Goal: Communication & Community: Answer question/provide support

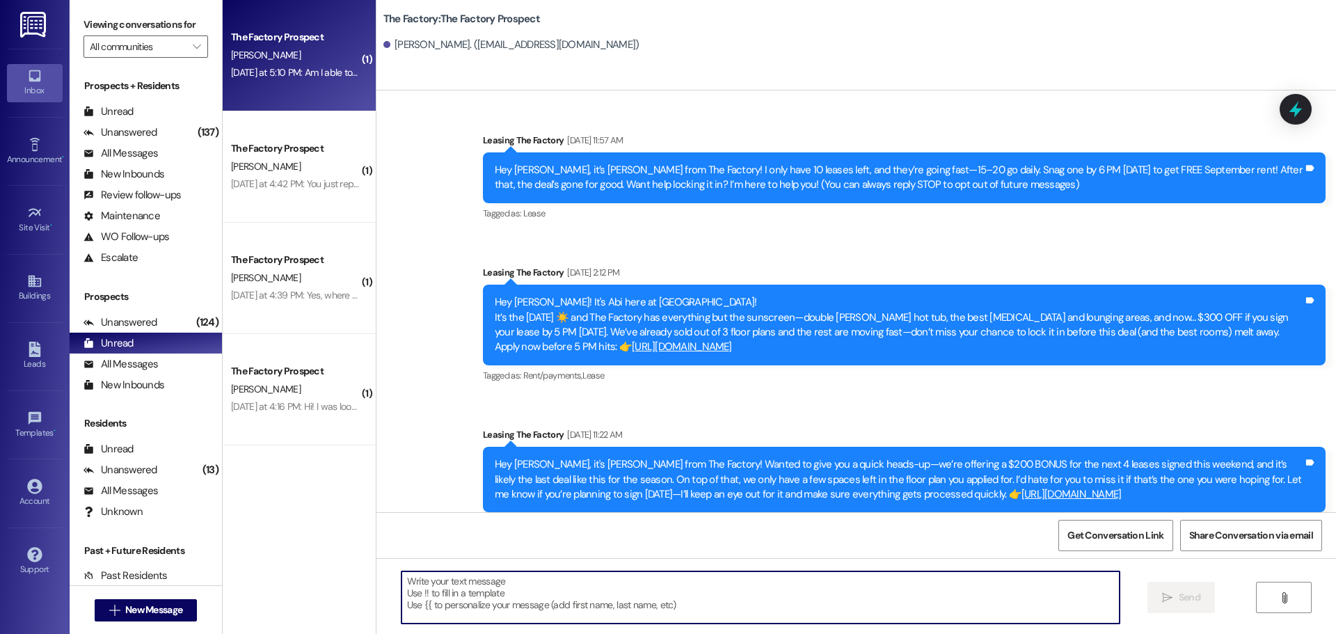
scroll to position [4501, 0]
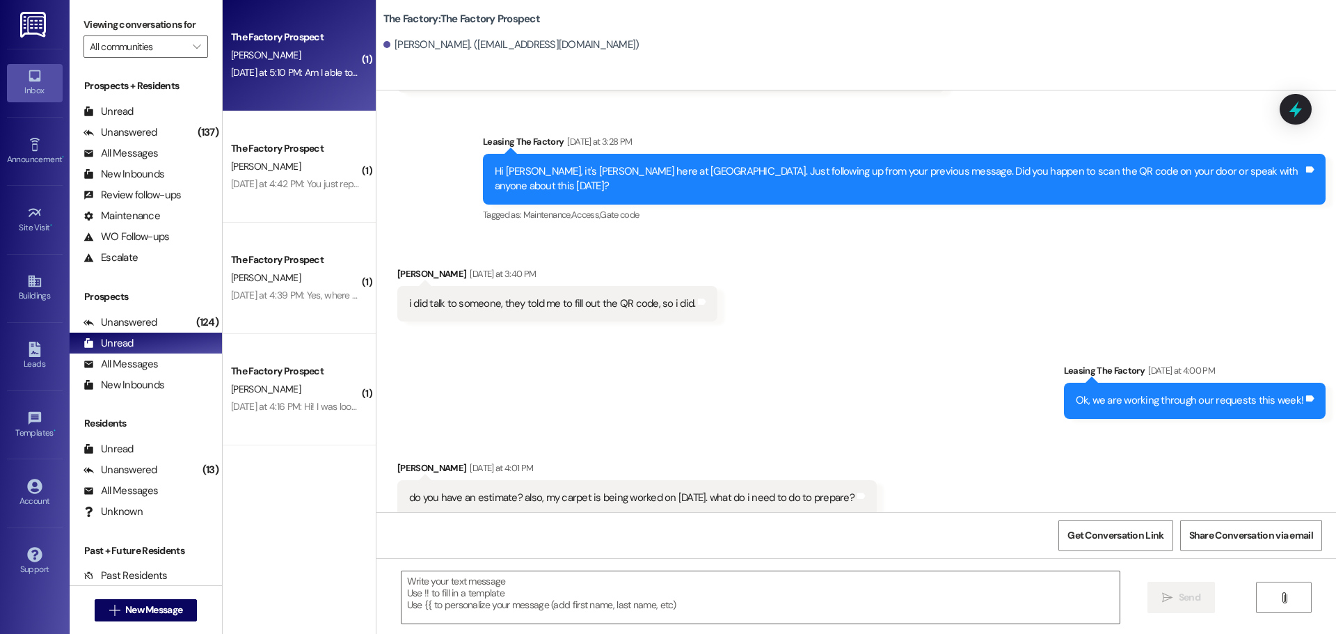
click at [273, 58] on div "[PERSON_NAME]" at bounding box center [295, 55] width 131 height 17
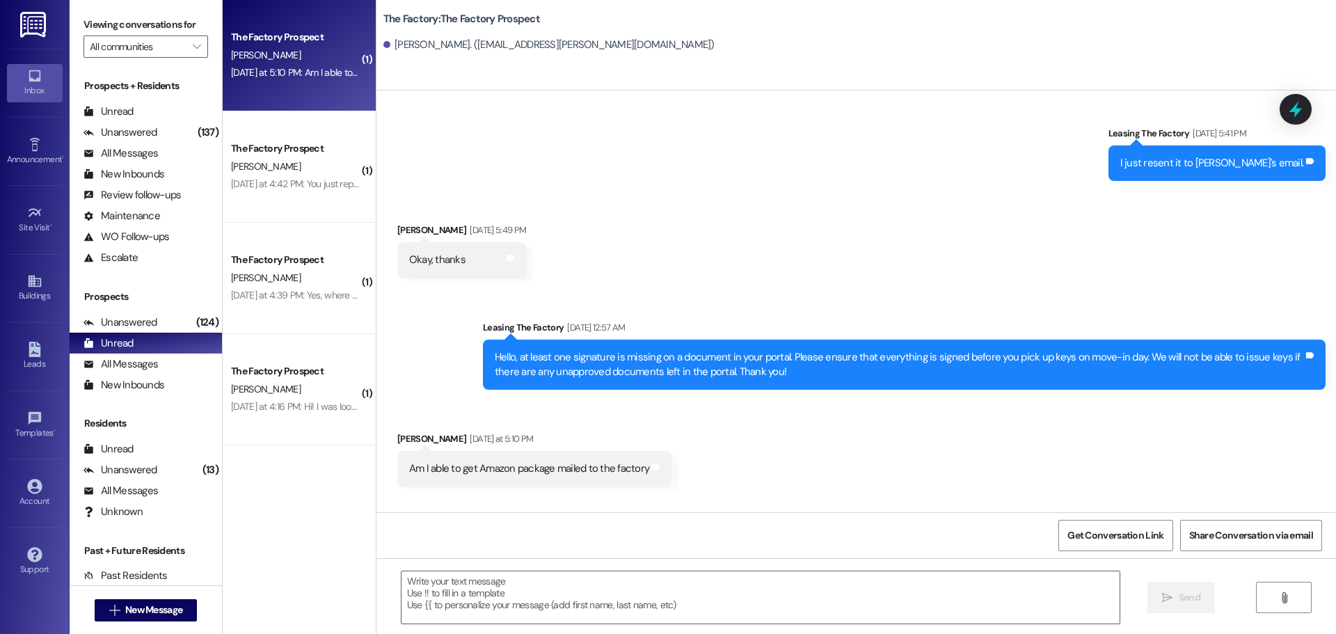
scroll to position [3989, 0]
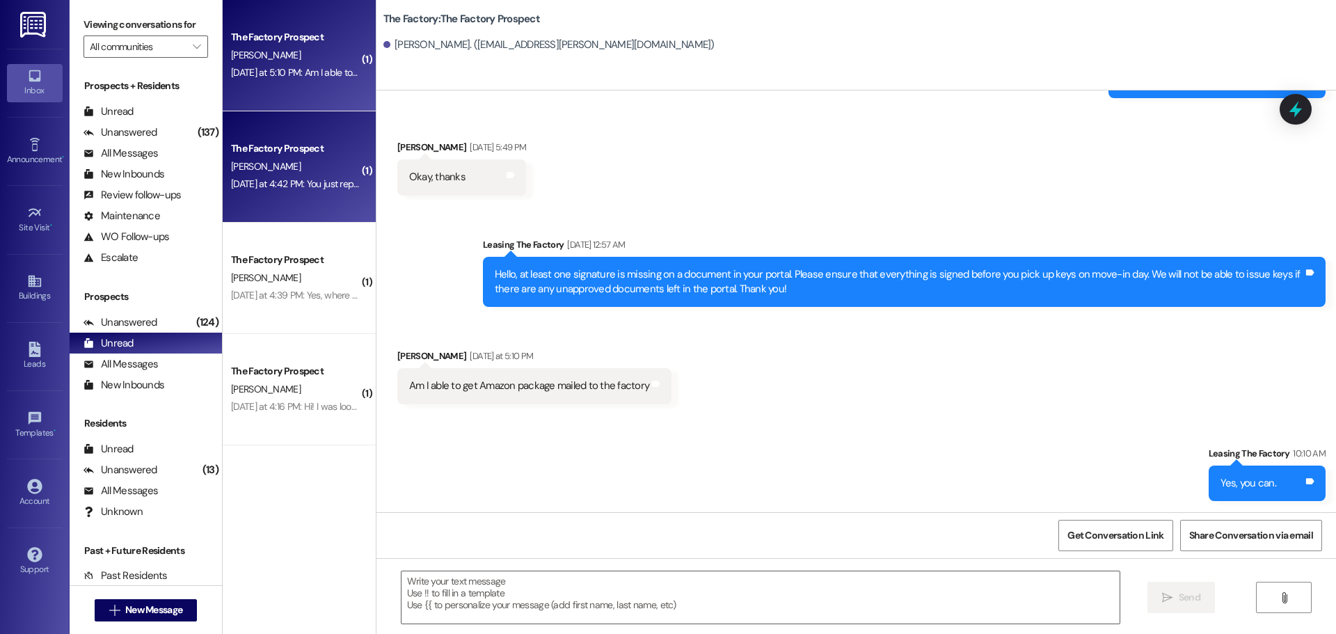
click at [236, 154] on div "The Factory Prospect" at bounding box center [295, 148] width 129 height 15
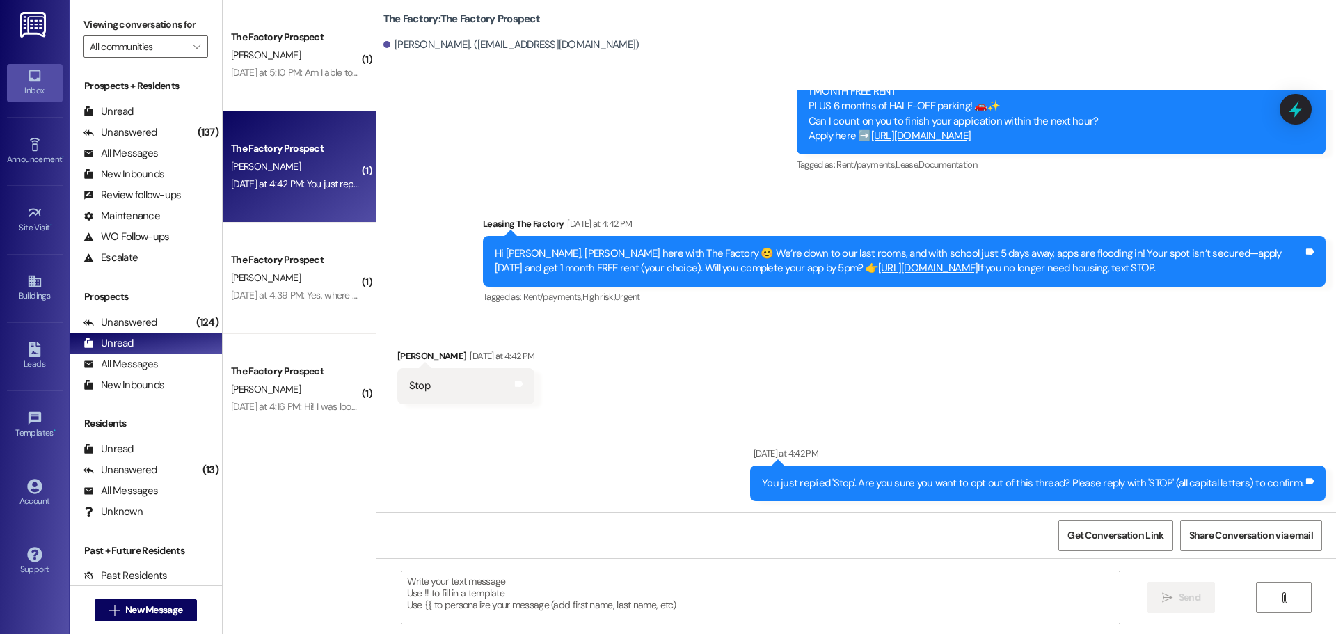
scroll to position [1668, 0]
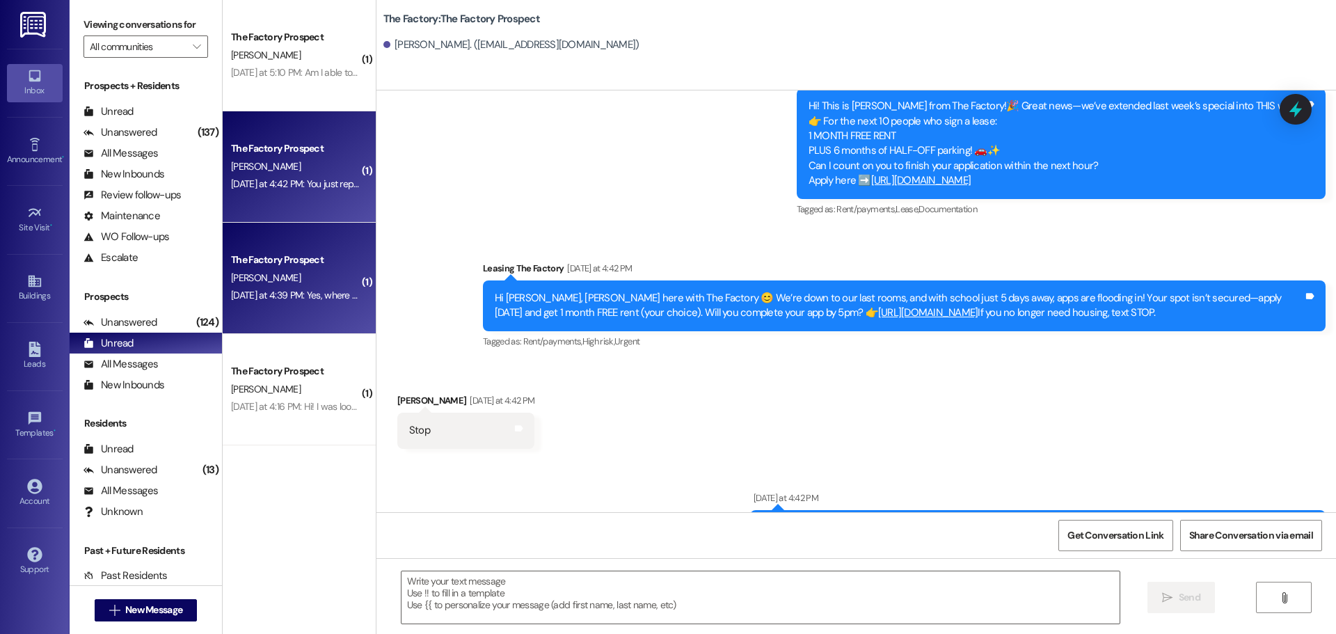
click at [287, 280] on div "[PERSON_NAME]" at bounding box center [295, 277] width 131 height 17
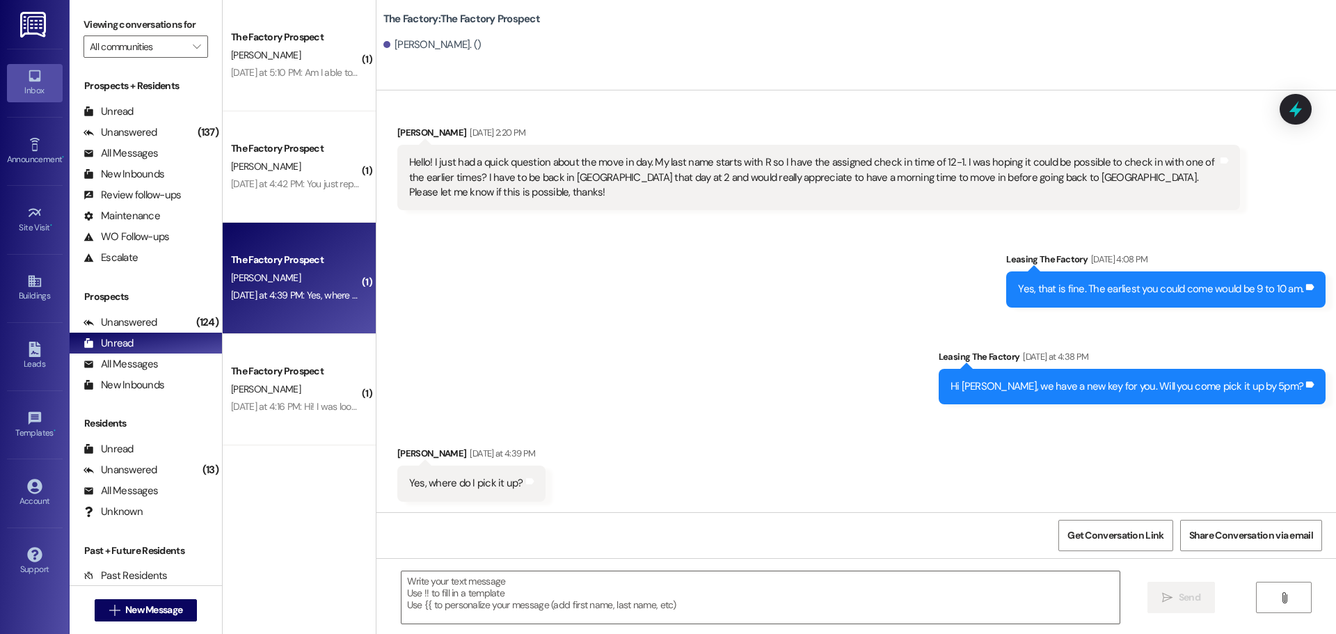
scroll to position [1595, 0]
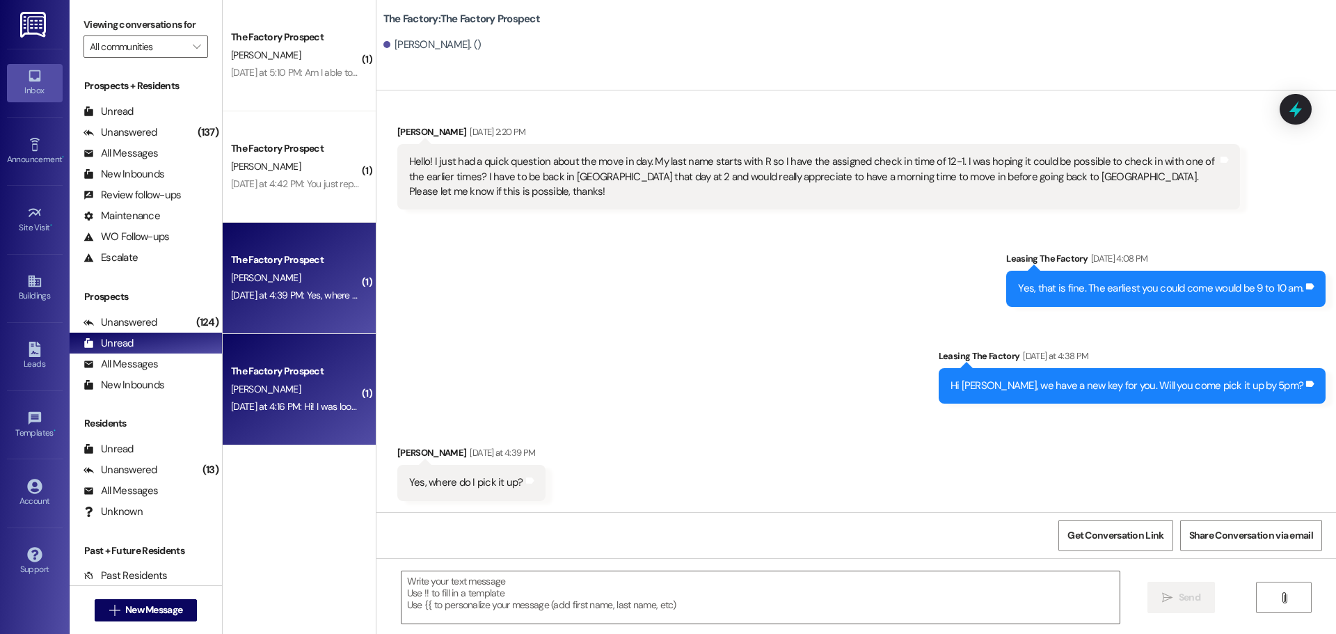
click at [332, 367] on div "The Factory Prospect" at bounding box center [295, 371] width 129 height 15
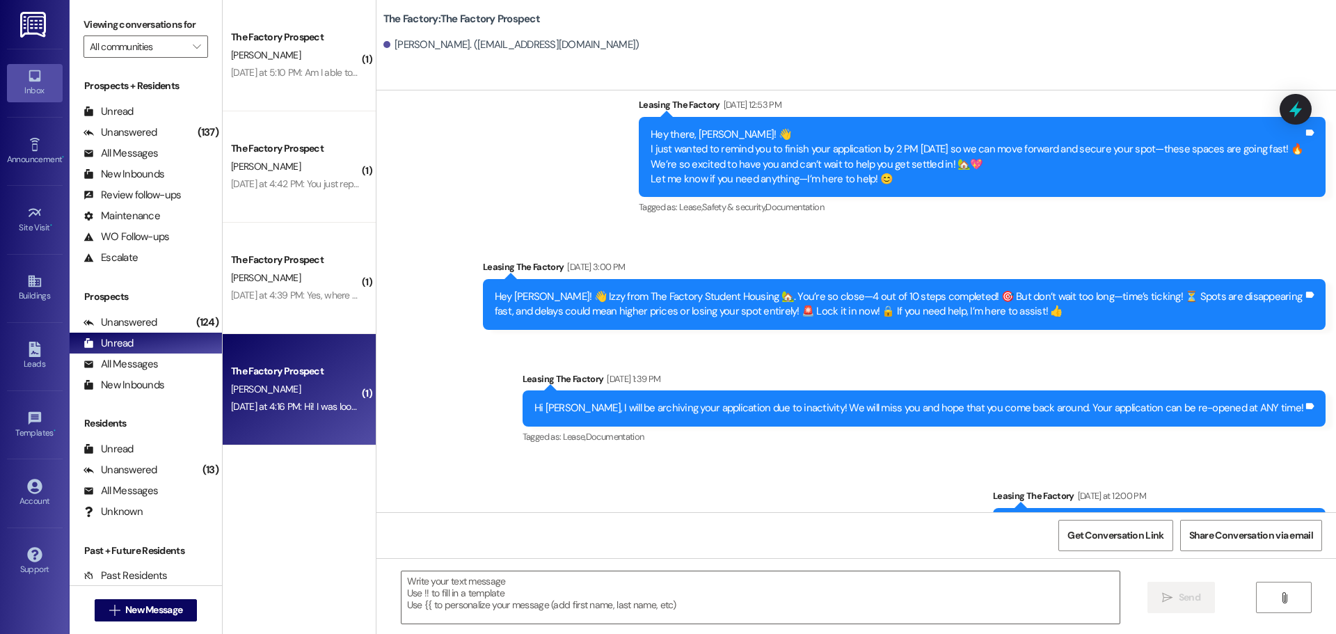
scroll to position [2900, 0]
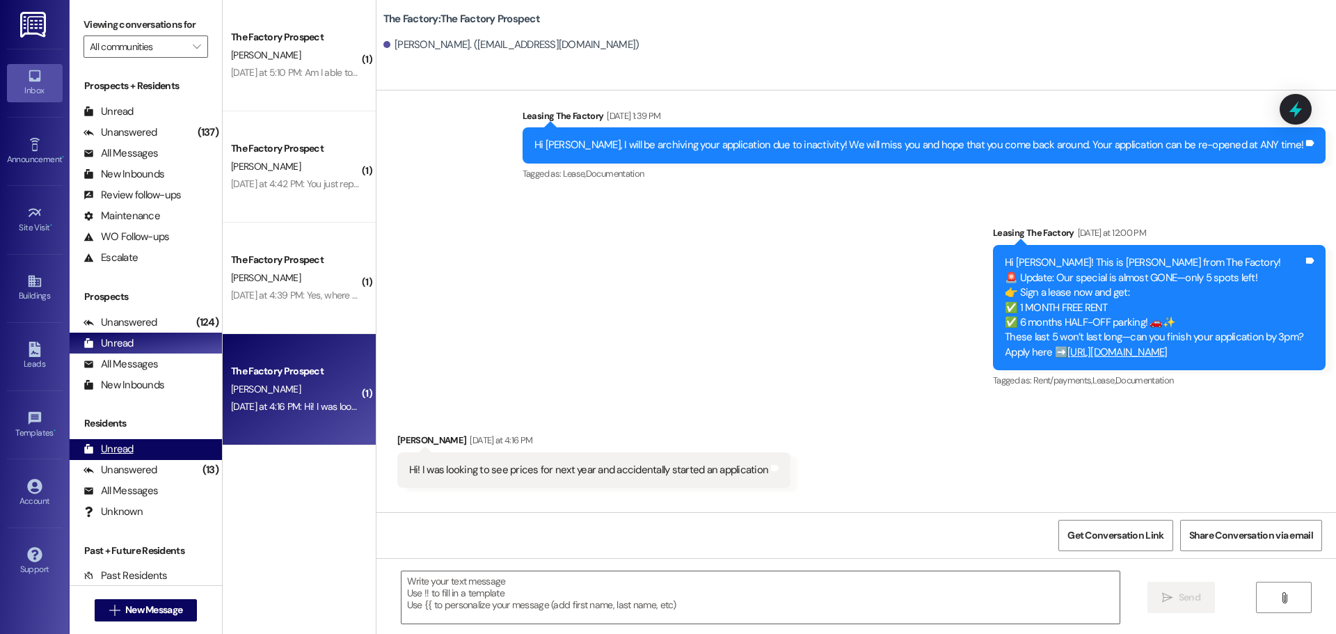
click at [145, 454] on div "Unread (0)" at bounding box center [146, 449] width 152 height 21
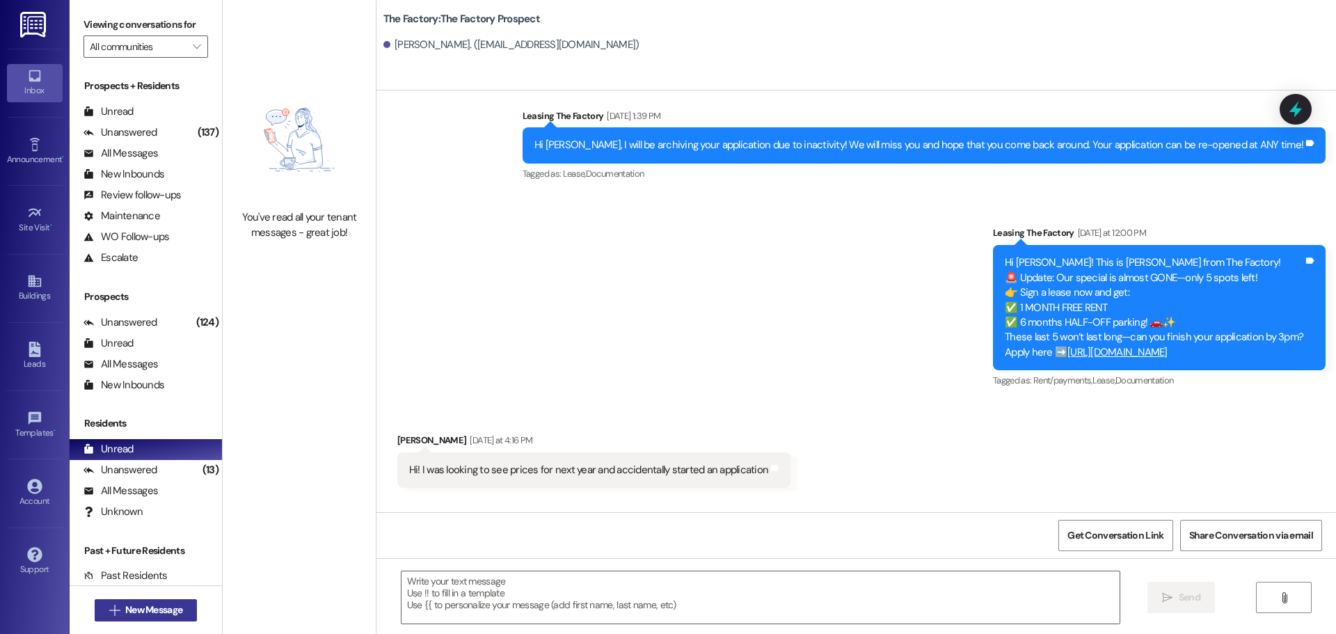
click at [129, 607] on span "New Message" at bounding box center [153, 609] width 57 height 15
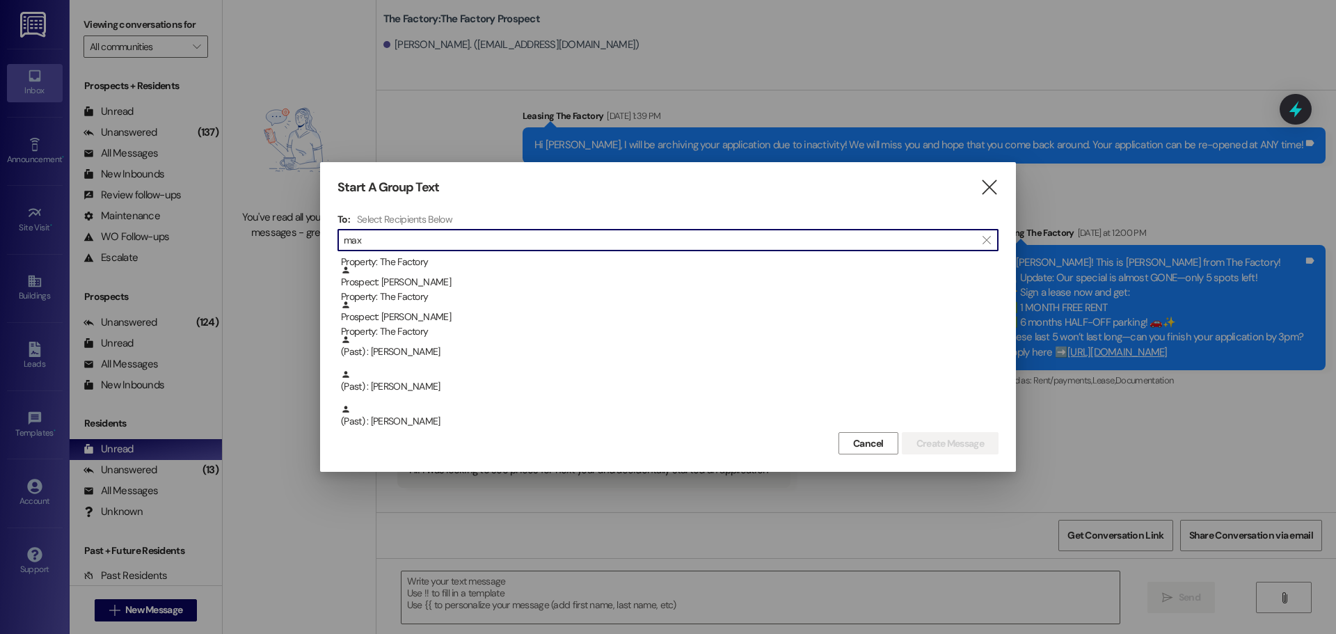
scroll to position [139, 0]
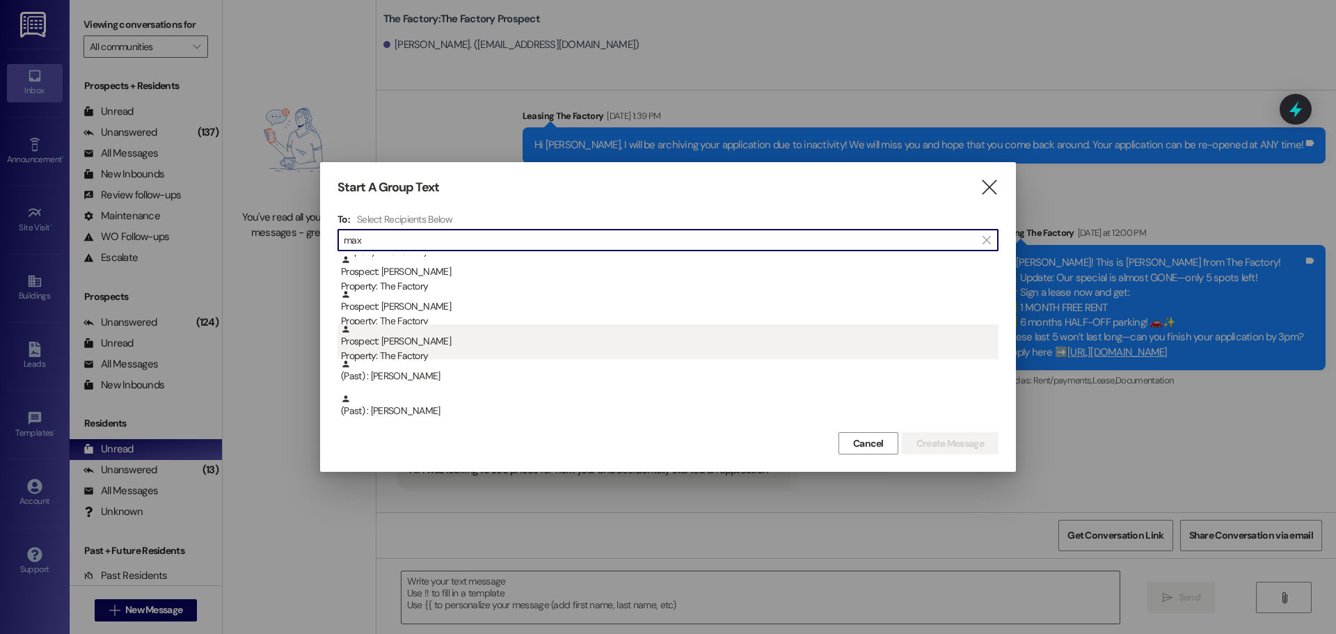
type input "max"
click at [425, 351] on div "Property: The Factory" at bounding box center [669, 356] width 657 height 15
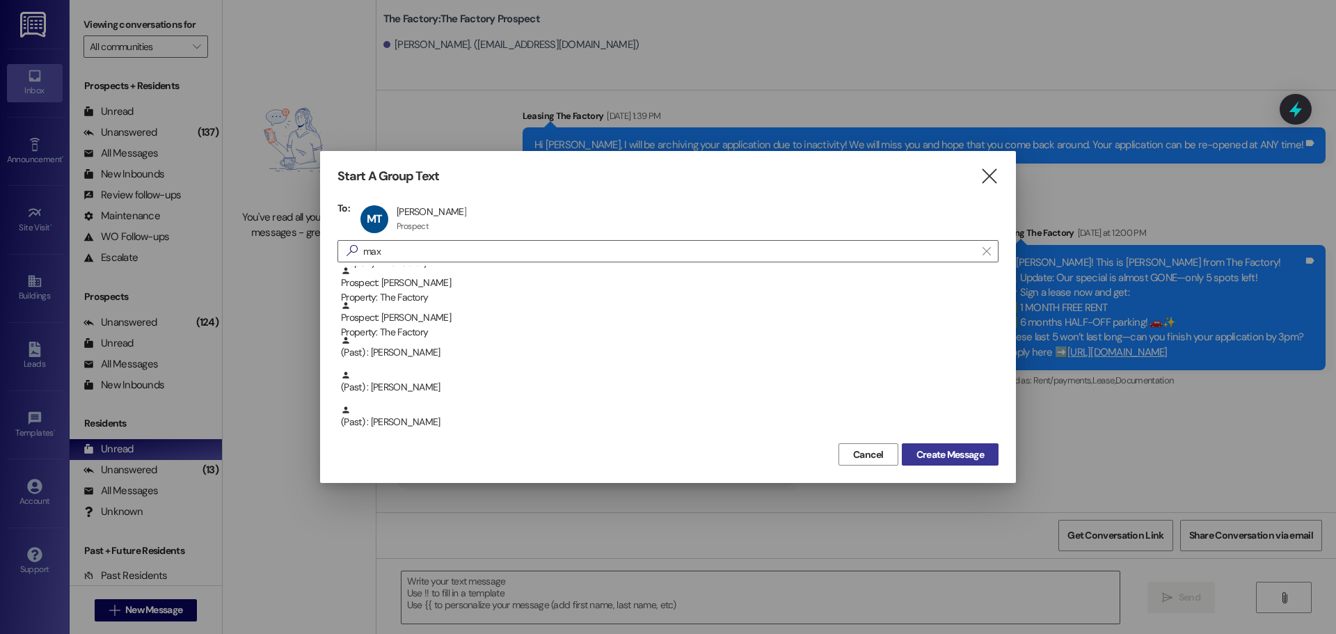
click at [980, 458] on span "Create Message" at bounding box center [949, 454] width 67 height 15
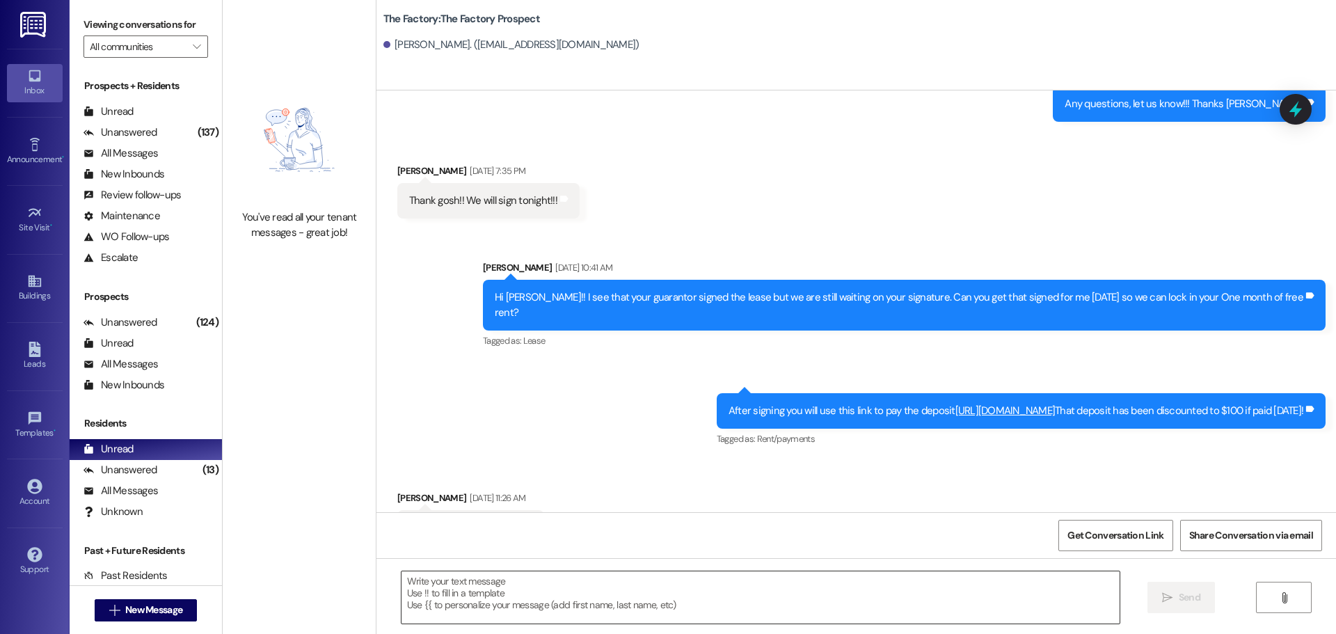
click at [438, 589] on textarea at bounding box center [760, 597] width 718 height 52
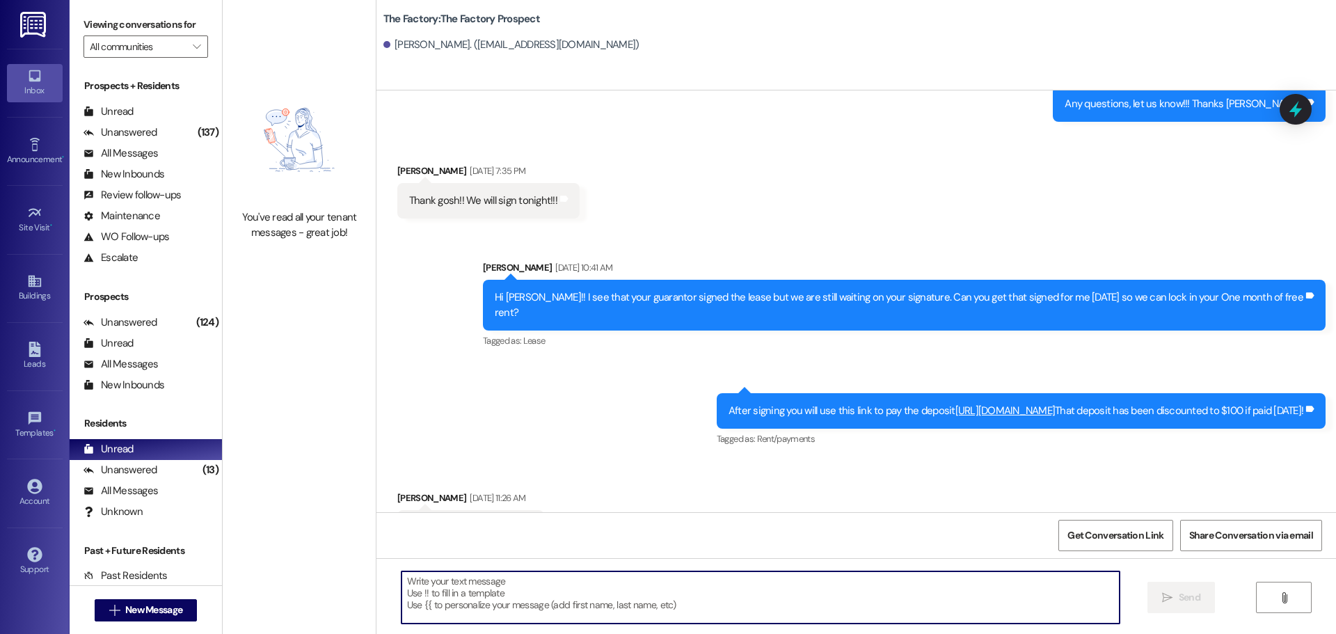
scroll to position [1865, 0]
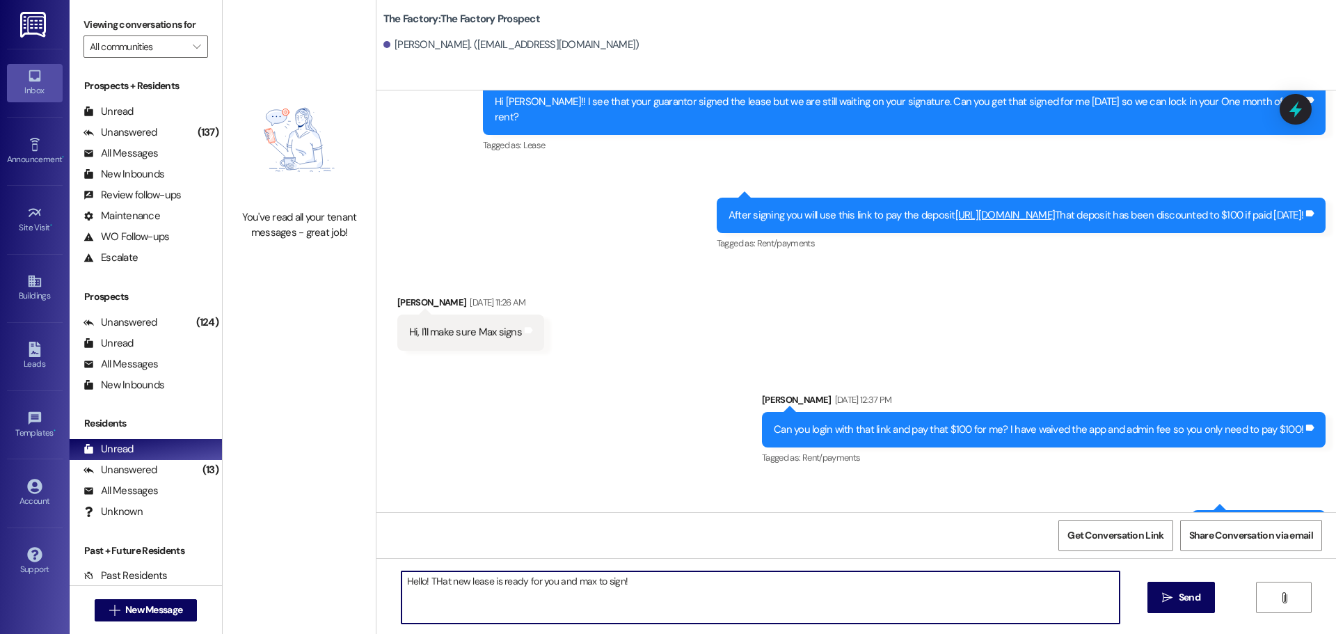
click at [428, 580] on textarea "Hello! THat new lease is ready for you and max to sign!" at bounding box center [760, 597] width 718 height 52
click at [567, 583] on textarea "Hello! That new lease is ready for you and max to sign!" at bounding box center [760, 597] width 718 height 52
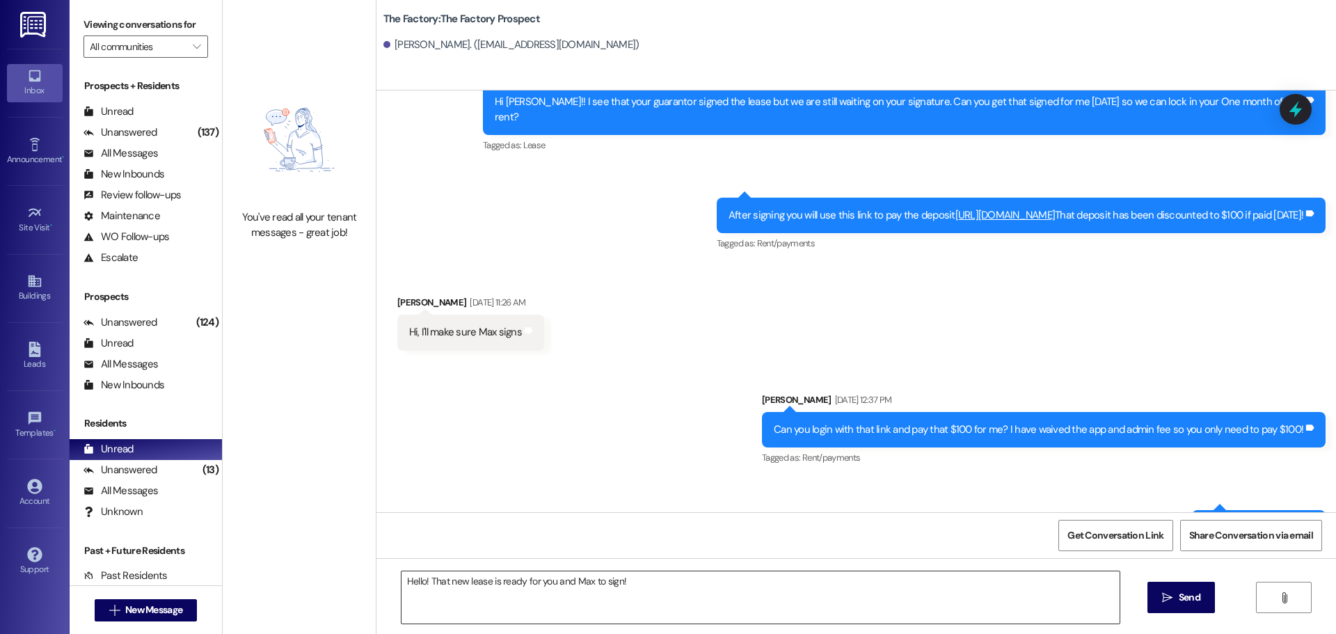
click at [650, 581] on textarea "Hello! That new lease is ready for you and Max to sign!" at bounding box center [760, 597] width 718 height 52
click at [660, 575] on textarea "Hello! That new lease is ready for you and Max to sign!" at bounding box center [760, 597] width 718 height 52
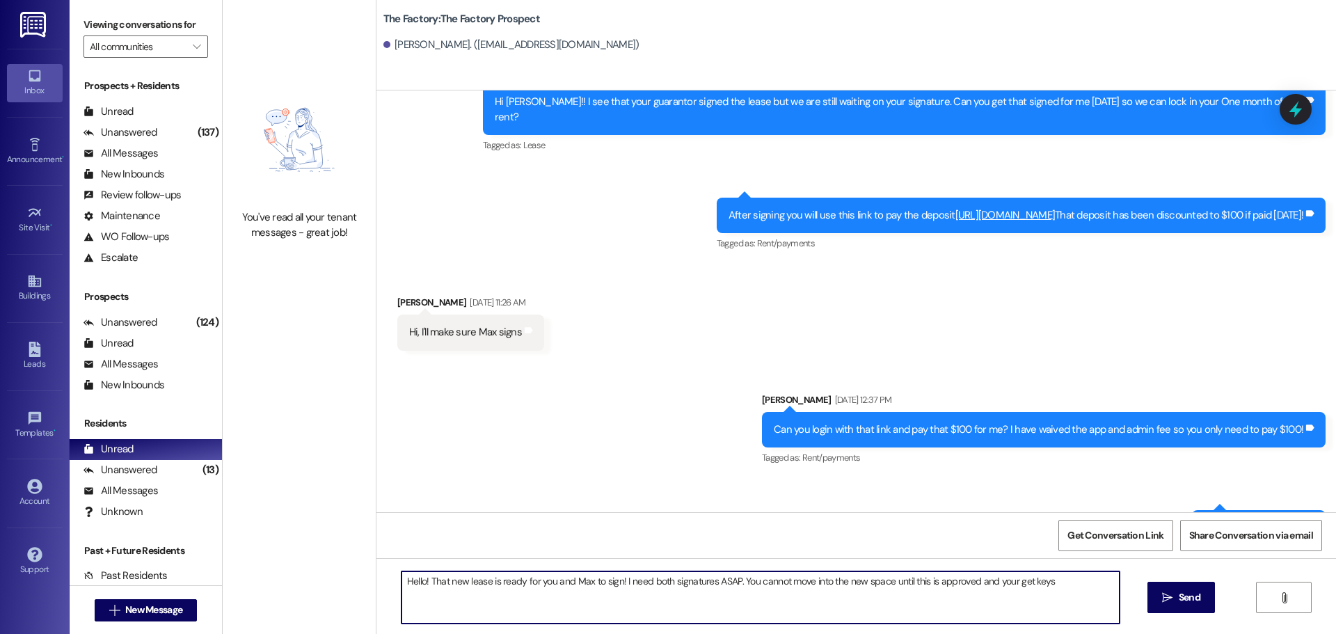
type textarea "Hello! That new lease is ready for you and Max to sign! I need both signatures …"
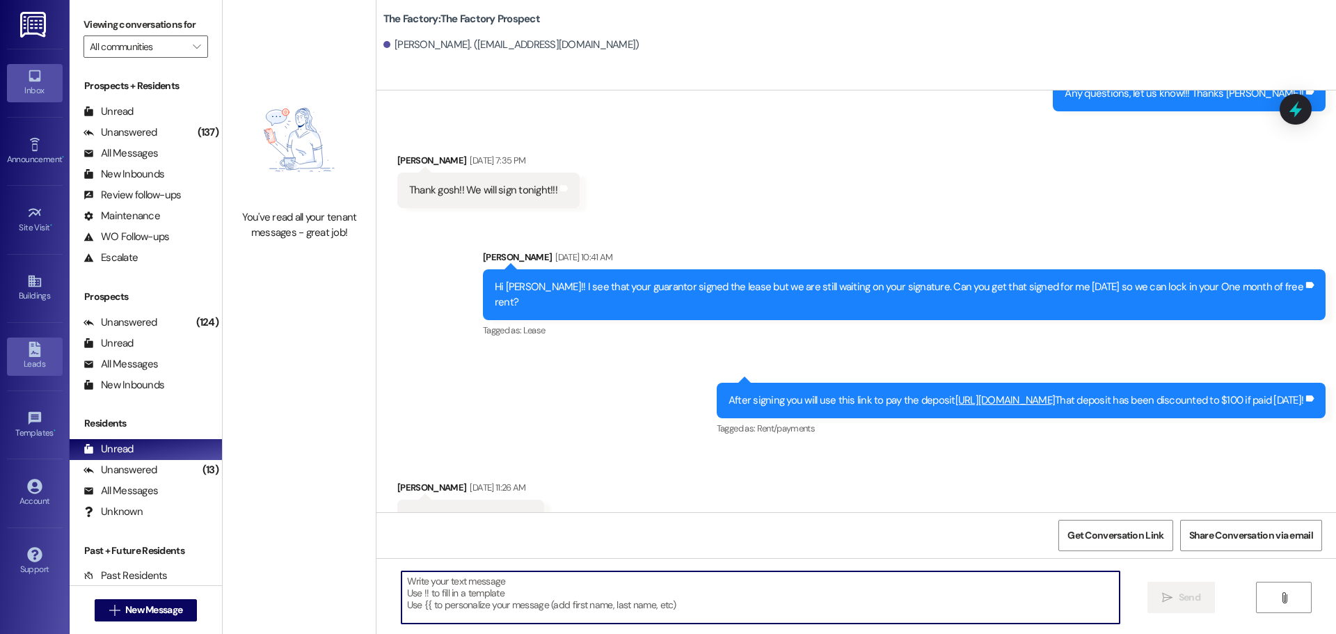
scroll to position [1670, 0]
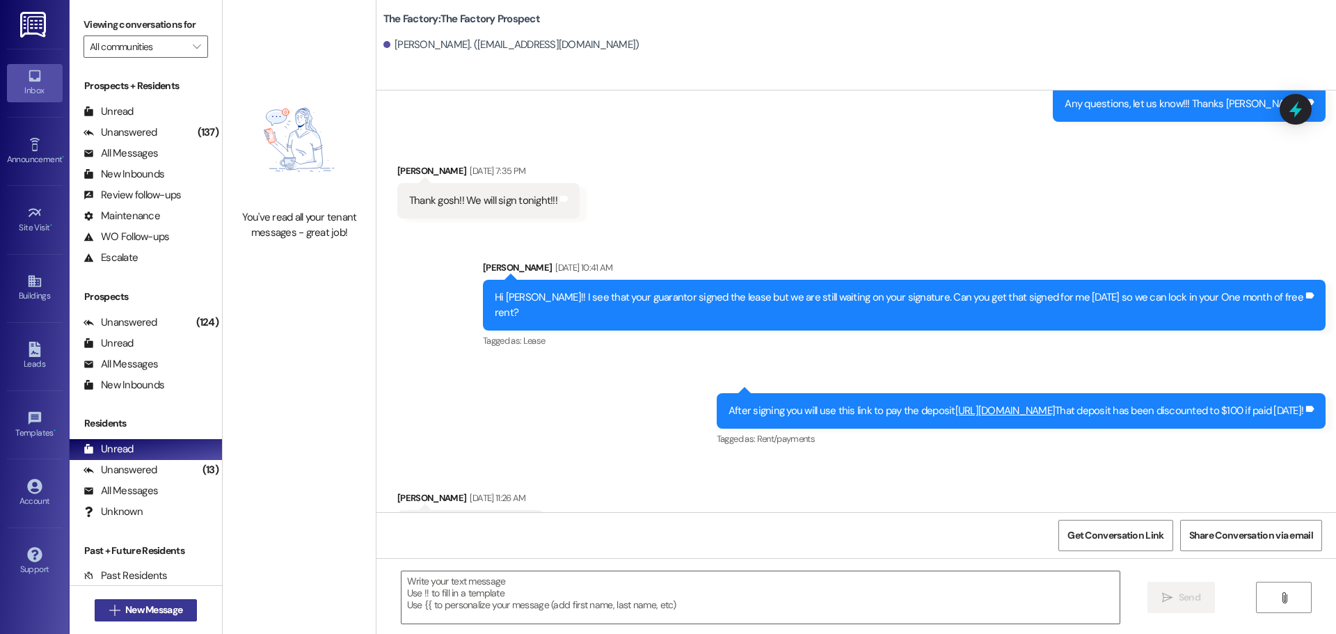
click at [117, 601] on button " New Message" at bounding box center [146, 610] width 103 height 22
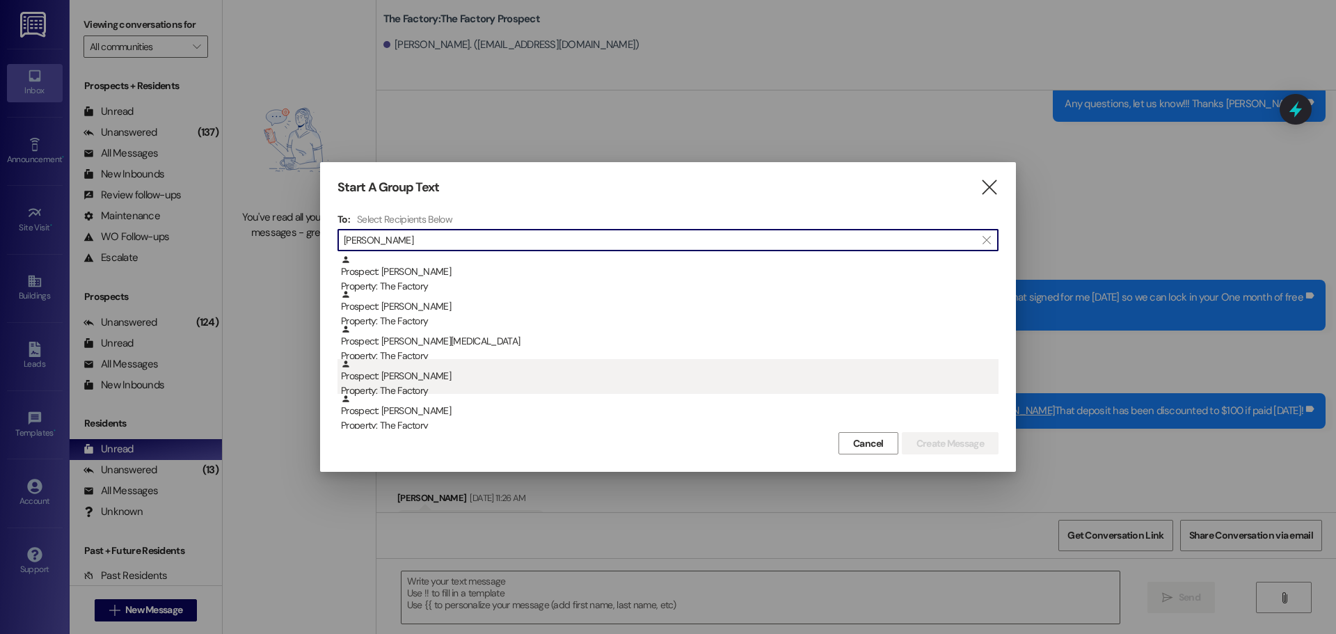
scroll to position [417, 0]
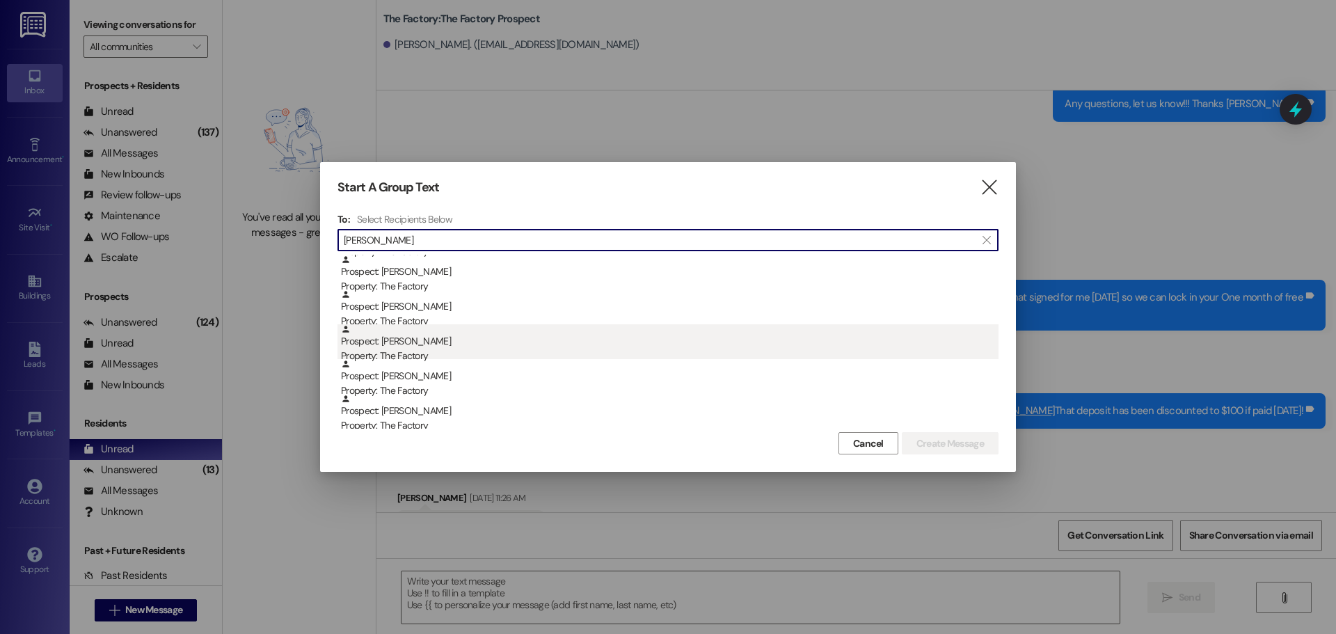
type input "[PERSON_NAME]"
click at [429, 353] on div "Property: The Factory" at bounding box center [669, 356] width 657 height 15
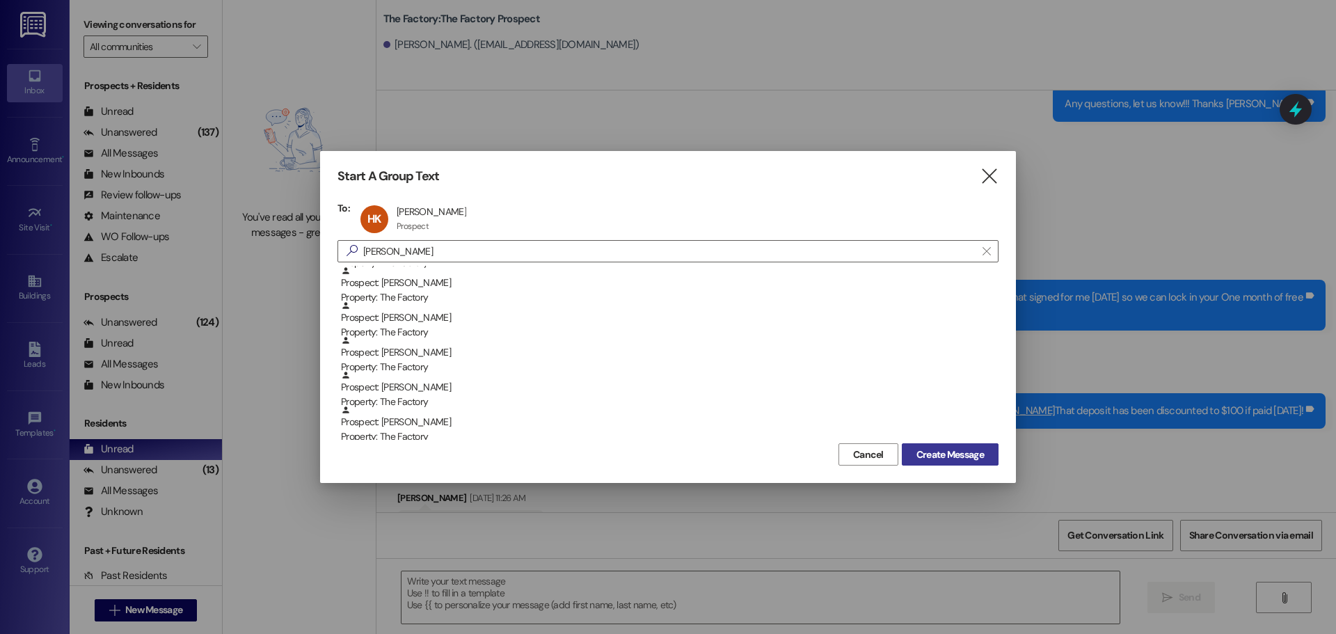
click at [917, 464] on button "Create Message" at bounding box center [950, 454] width 97 height 22
click at [918, 456] on span "Create Message" at bounding box center [949, 454] width 67 height 15
